Goal: Transaction & Acquisition: Purchase product/service

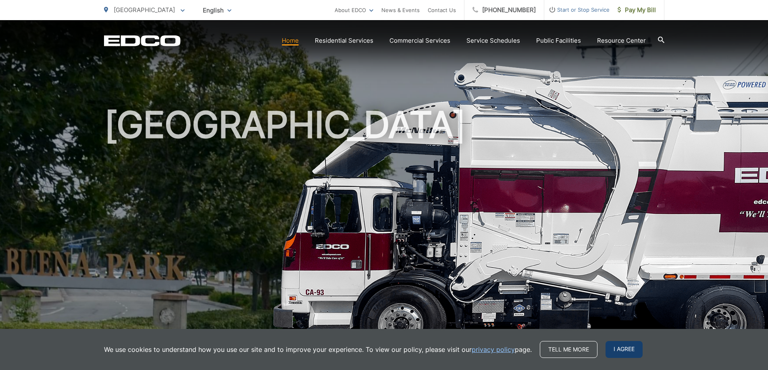
click at [620, 344] on span "I agree" at bounding box center [623, 349] width 37 height 17
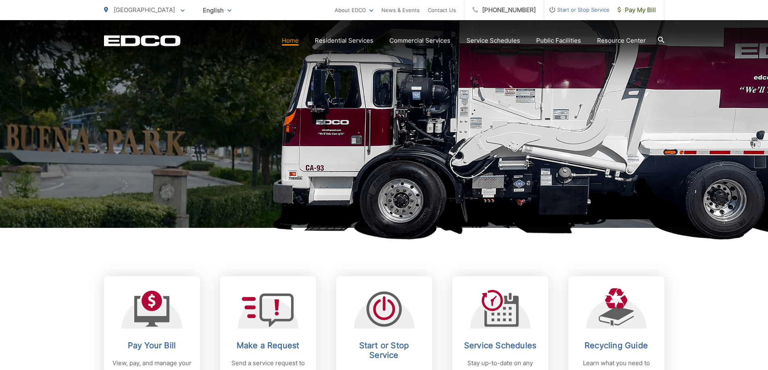
scroll to position [202, 0]
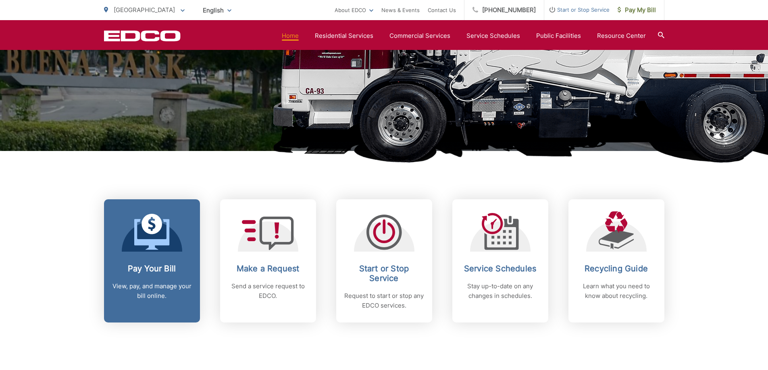
click at [167, 242] on icon at bounding box center [151, 234] width 35 height 31
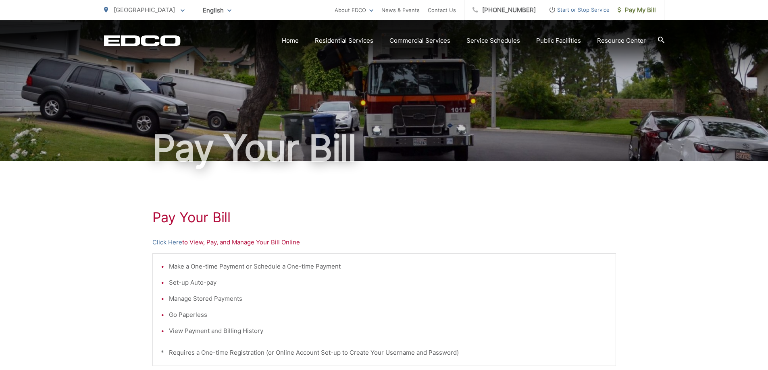
click at [156, 35] on icon "EDCO Logo" at bounding box center [142, 40] width 77 height 11
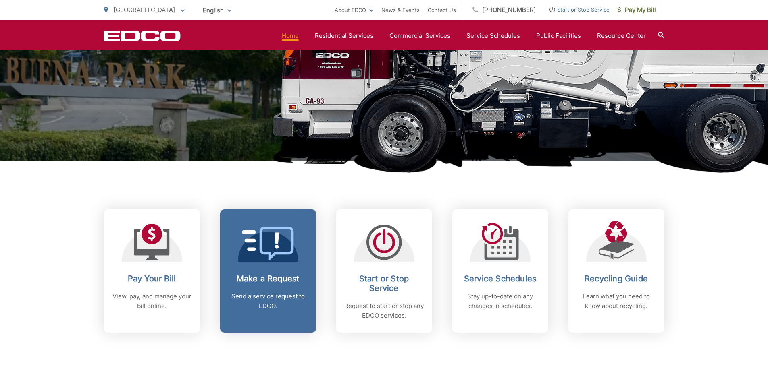
scroll to position [242, 0]
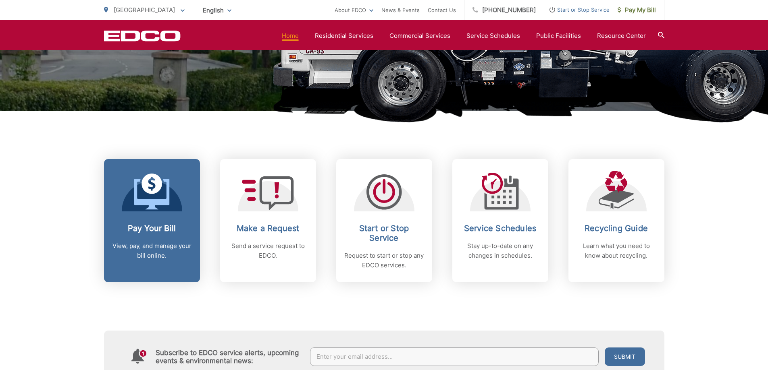
click at [152, 253] on p "View, pay, and manage your bill online." at bounding box center [152, 250] width 80 height 19
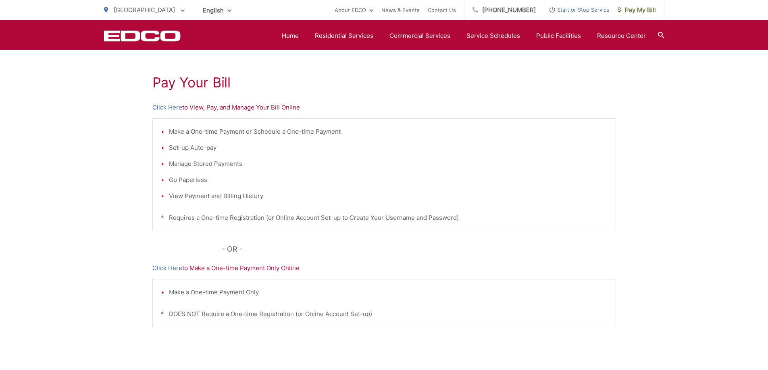
scroll to position [121, 0]
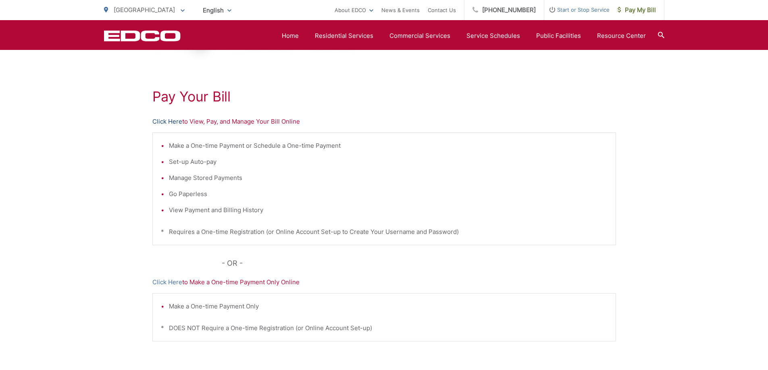
click at [167, 121] on link "Click Here" at bounding box center [167, 122] width 30 height 10
